Goal: Information Seeking & Learning: Learn about a topic

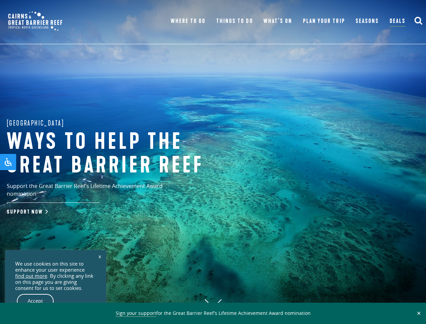
click at [213, 162] on h1 "Ways to help the great barrier reef" at bounding box center [118, 153] width 223 height 47
click at [419, 313] on button "✕" at bounding box center [419, 313] width 8 height 6
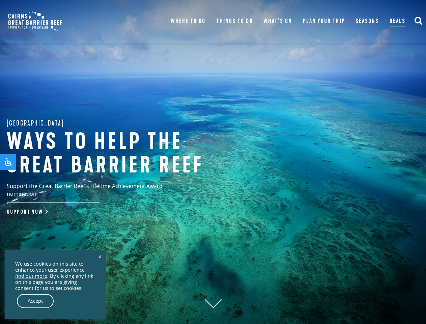
click at [418, 21] on icon "submit" at bounding box center [418, 20] width 8 height 8
click at [100, 256] on link "x" at bounding box center [99, 256] width 9 height 15
click at [56, 301] on div "Accept" at bounding box center [55, 301] width 81 height 14
click at [35, 291] on div "We use cookies on this site to enhance your user experience find out more . By …" at bounding box center [55, 276] width 81 height 30
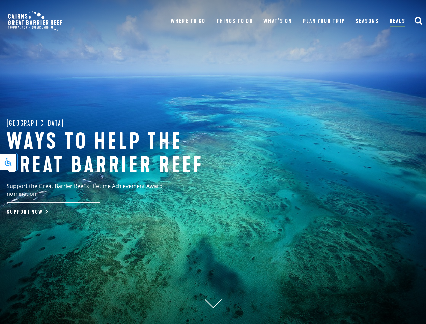
click at [8, 162] on icon "Open Accessibility Panel" at bounding box center [8, 162] width 8 height 8
click at [0, 0] on div "[MEDICAL_DATA] Friendly Mode [MEDICAL_DATA] Friendly Mode Reduces distractions …" at bounding box center [0, 0] width 0 height 0
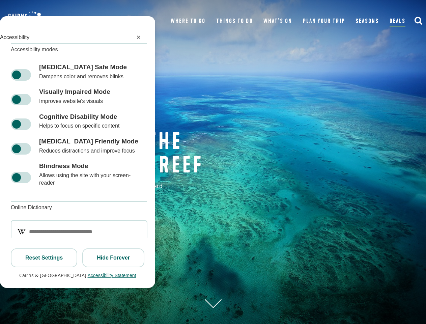
click at [8, 158] on div "[MEDICAL_DATA] Friendly Mode [MEDICAL_DATA] Friendly Mode Reduces distractions …" at bounding box center [77, 146] width 155 height 25
